Goal: Find specific page/section: Find specific page/section

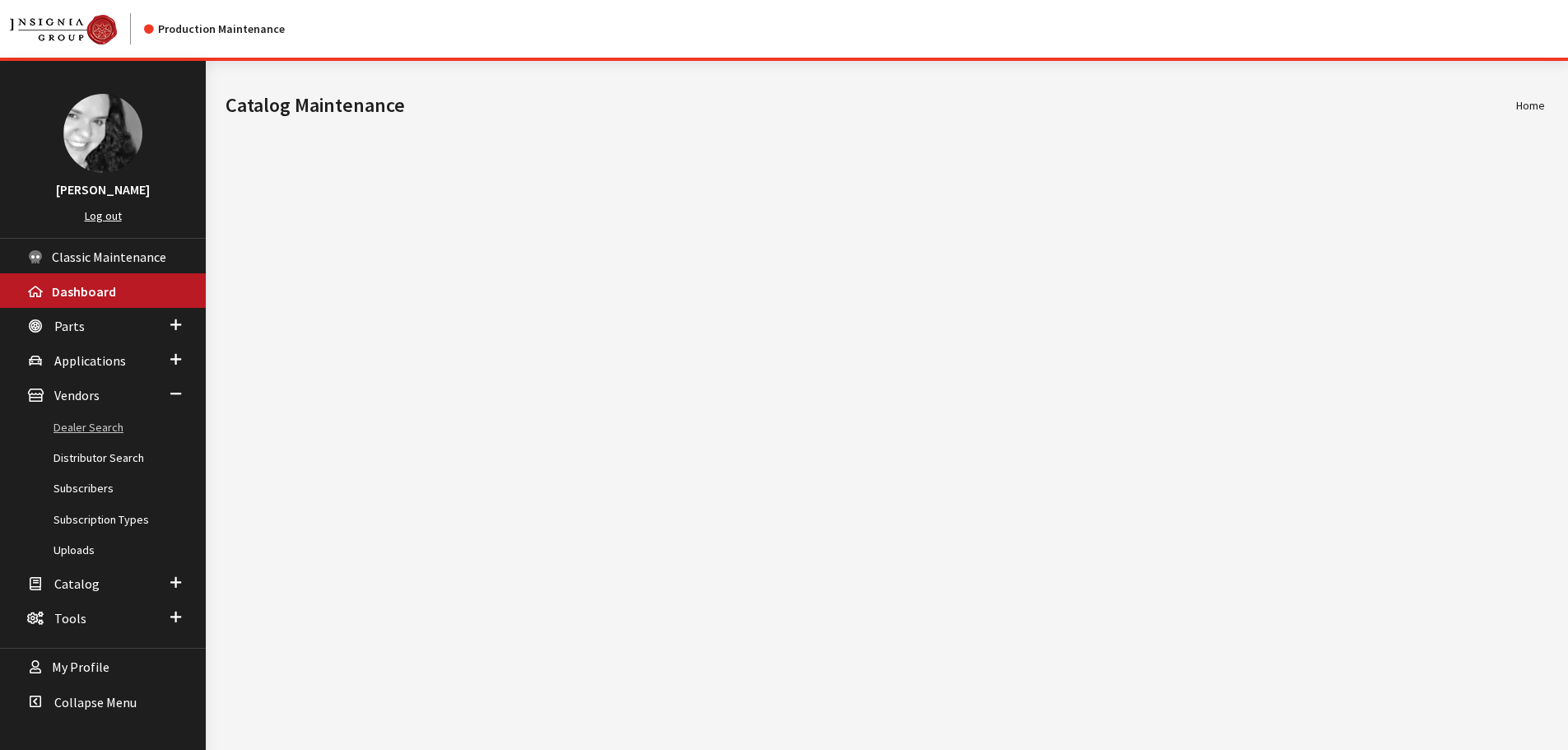
click at [86, 427] on link "Dealer Search" at bounding box center [103, 427] width 206 height 30
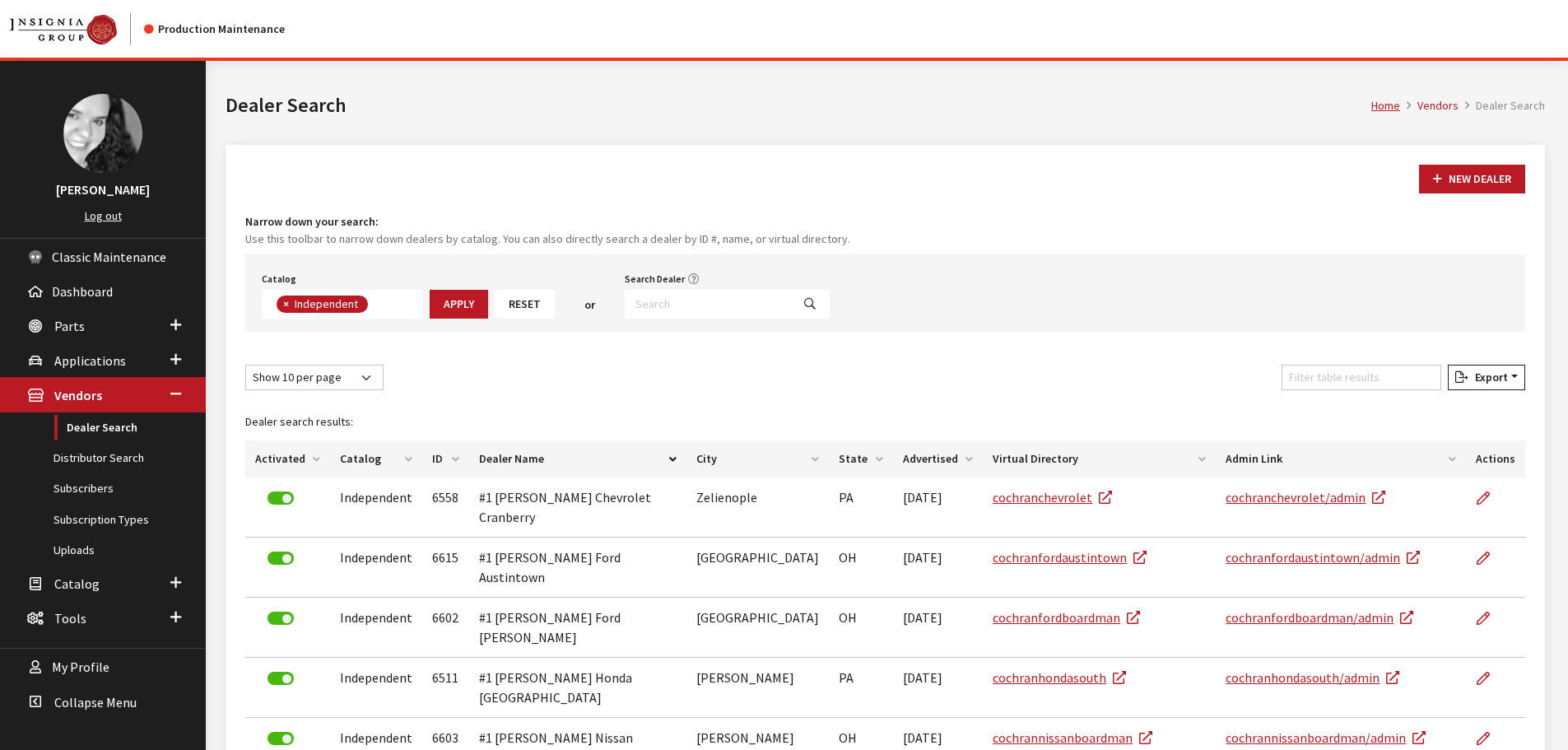
scroll to position [118, 0]
click at [644, 306] on input "Search Dealer" at bounding box center [709, 304] width 166 height 29
type input "i"
type input "vinc"
select select
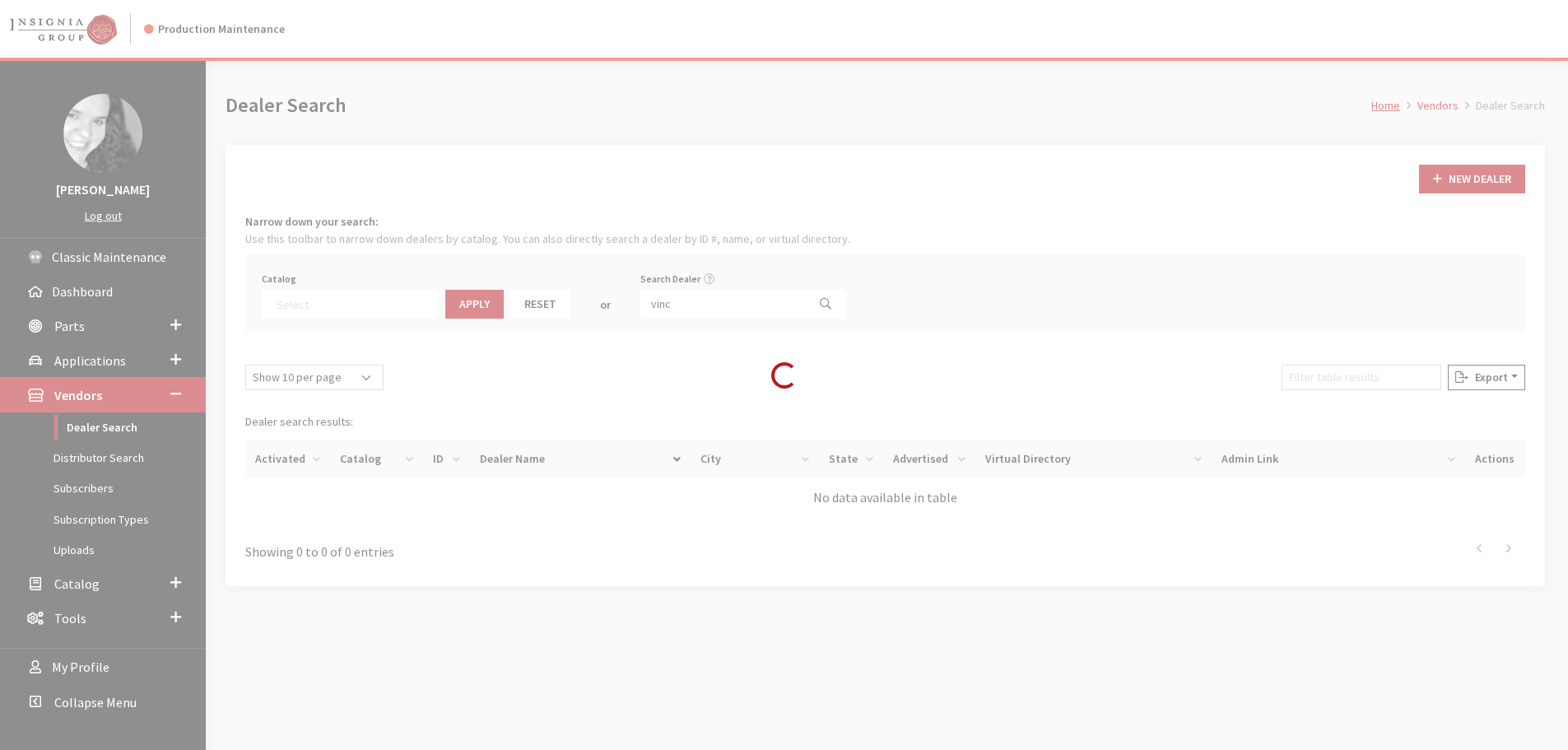
scroll to position [172, 0]
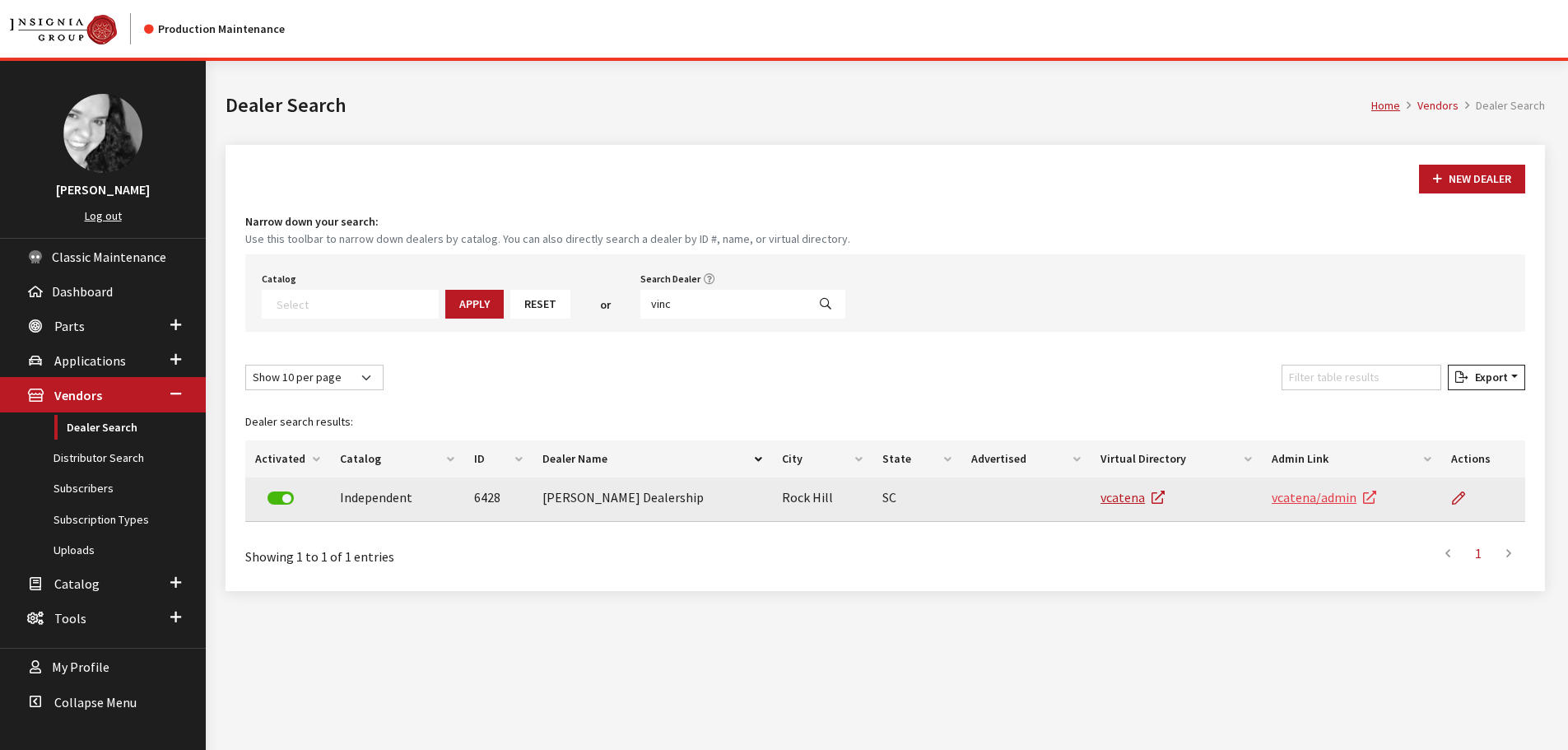
click at [1323, 501] on link "vcatena/admin" at bounding box center [1324, 496] width 105 height 16
